Goal: Information Seeking & Learning: Learn about a topic

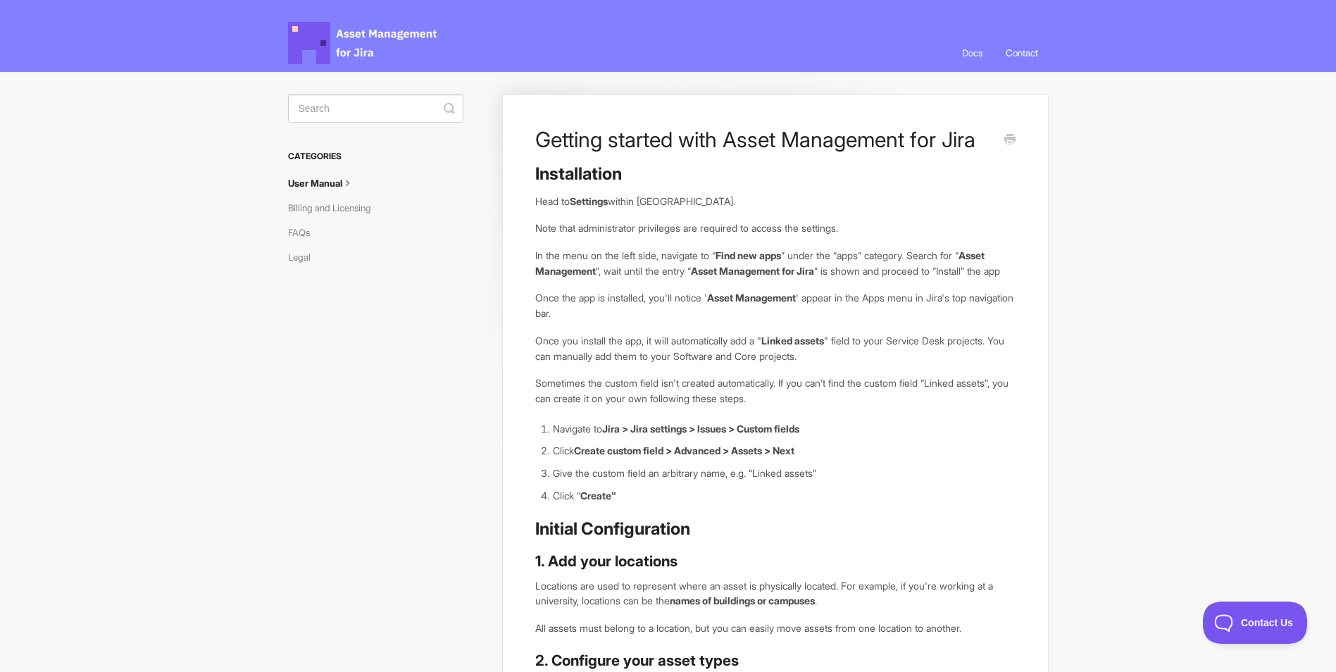
click at [330, 181] on link "User Manual" at bounding box center [326, 183] width 77 height 23
